Goal: Find specific page/section: Find specific page/section

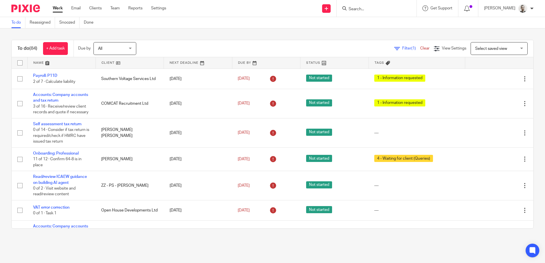
click at [378, 9] on input "Search" at bounding box center [373, 9] width 51 height 5
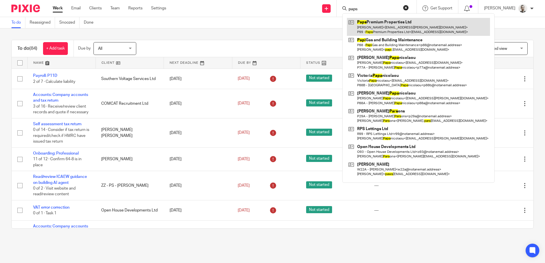
type input "paps"
click at [373, 24] on link at bounding box center [418, 27] width 143 height 18
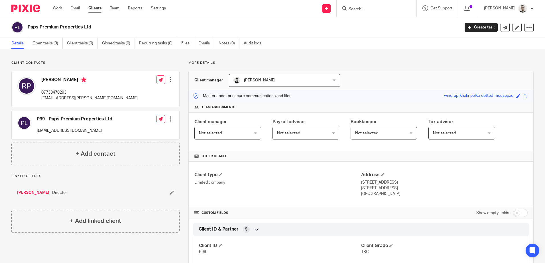
drag, startPoint x: 28, startPoint y: 27, endPoint x: 91, endPoint y: 28, distance: 63.6
click at [91, 28] on h2 "Paps Premium Properties Ltd" at bounding box center [199, 27] width 343 height 6
copy h2 "Paps Premium Properties Ltd"
click at [29, 10] on img at bounding box center [25, 9] width 28 height 8
